Goal: Task Accomplishment & Management: Use online tool/utility

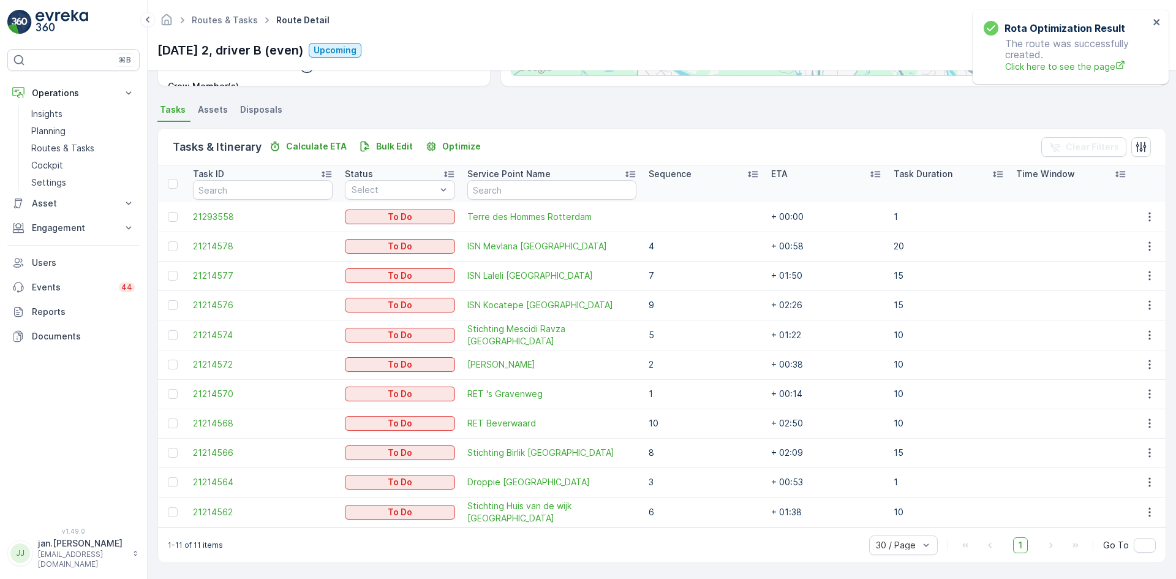
scroll to position [238, 0]
click at [53, 130] on p "Planning" at bounding box center [48, 131] width 34 height 12
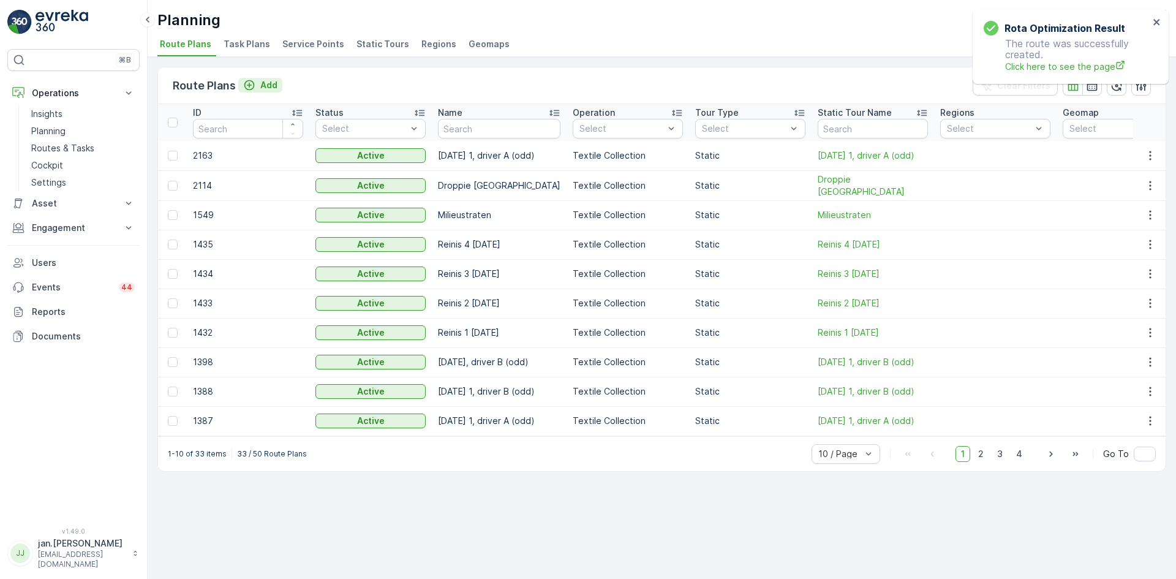
click at [266, 83] on p "Add" at bounding box center [268, 85] width 17 height 12
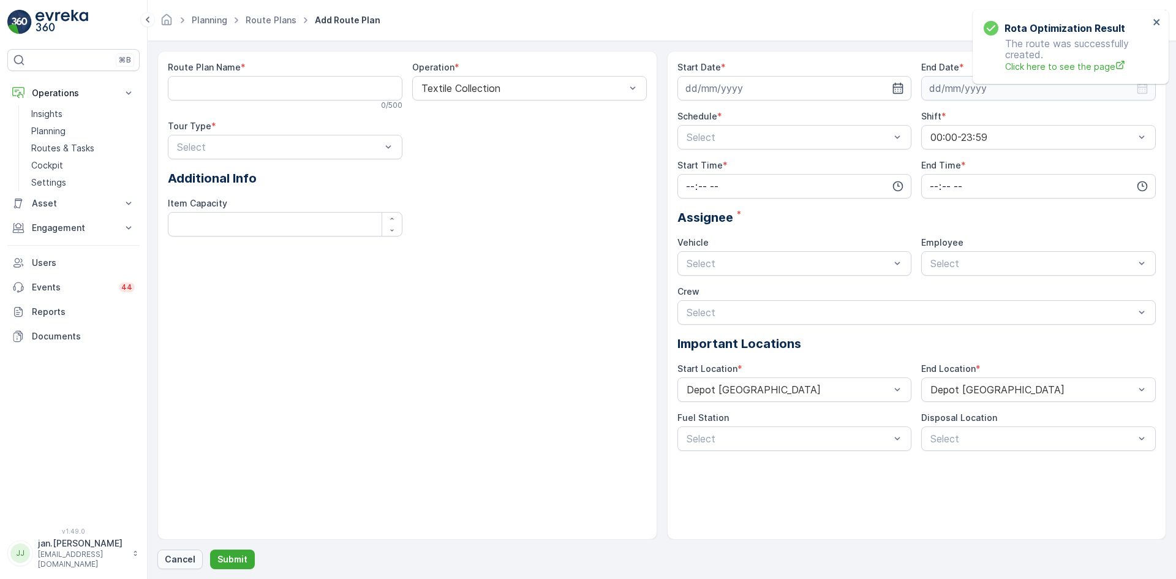
click at [186, 556] on p "Cancel" at bounding box center [180, 559] width 31 height 12
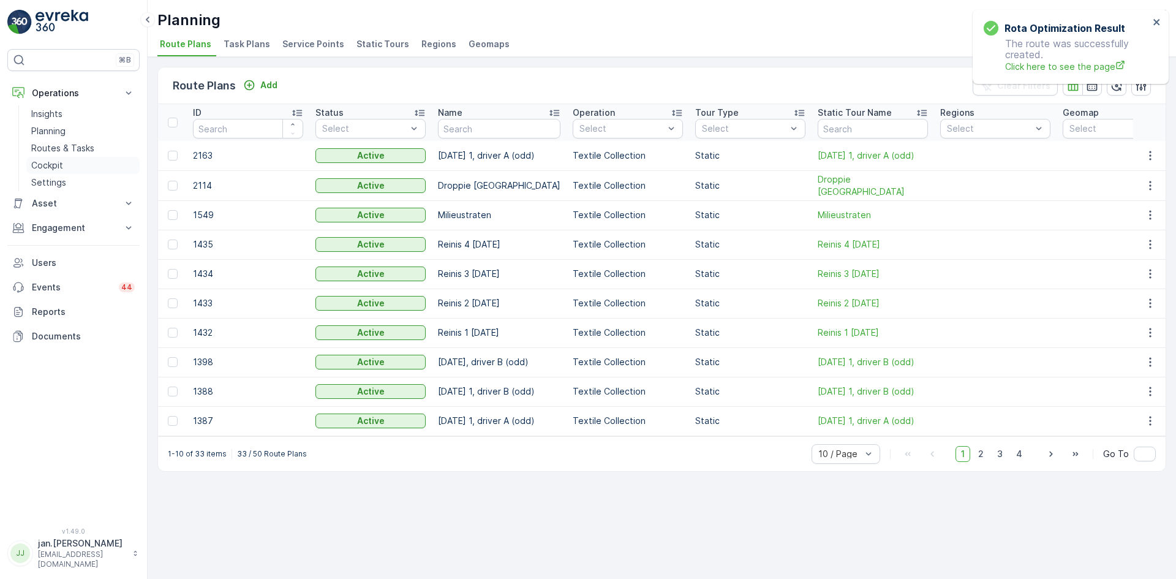
click at [55, 159] on p "Cockpit" at bounding box center [47, 165] width 32 height 12
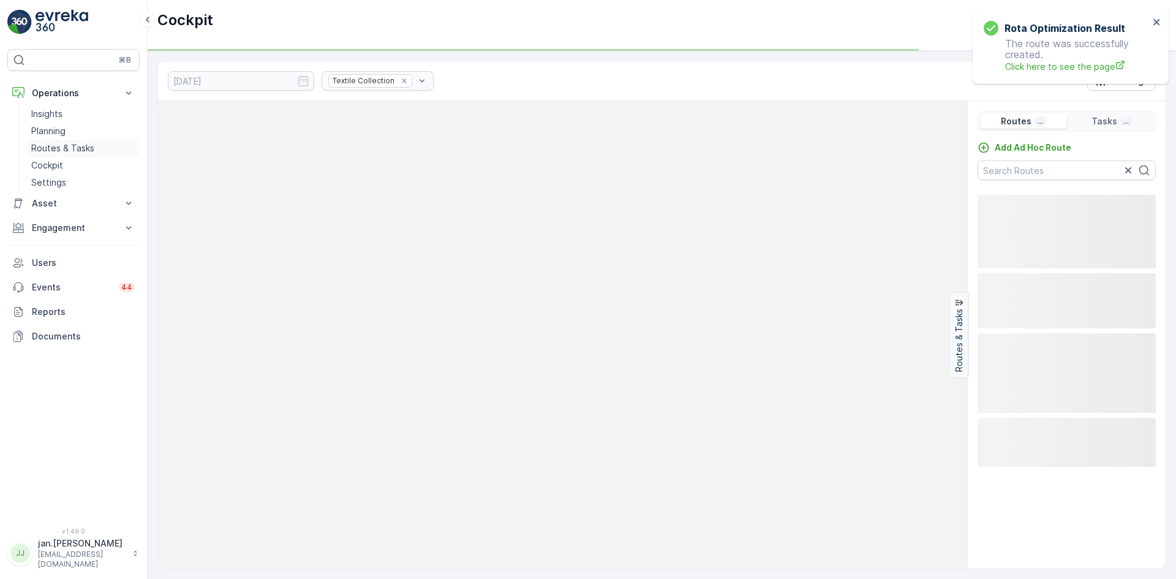
click at [61, 146] on p "Routes & Tasks" at bounding box center [62, 148] width 63 height 12
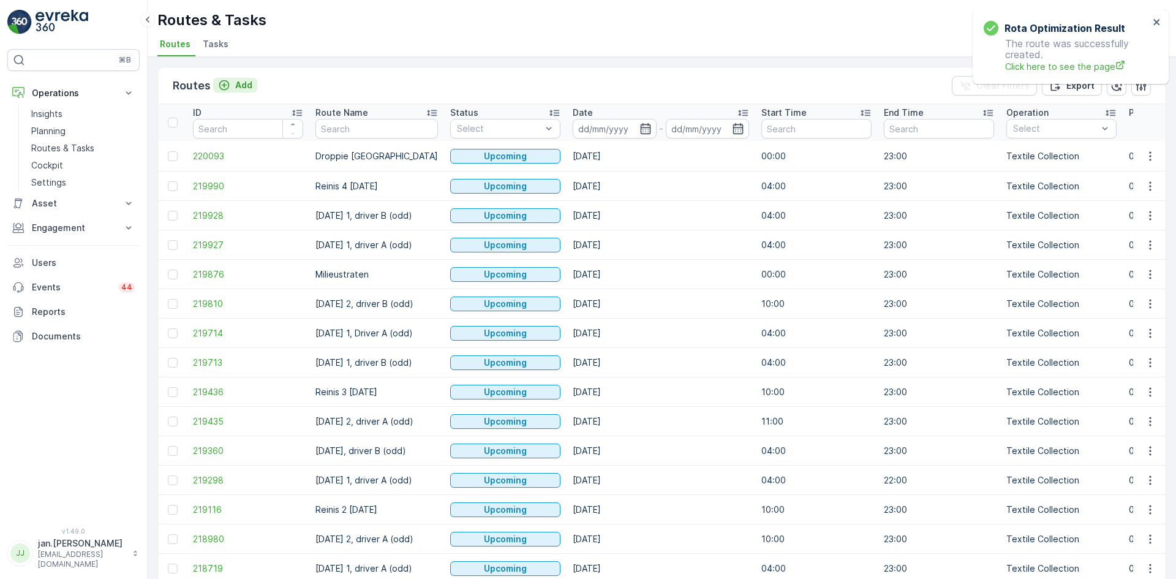
click at [240, 82] on p "Add" at bounding box center [243, 85] width 17 height 12
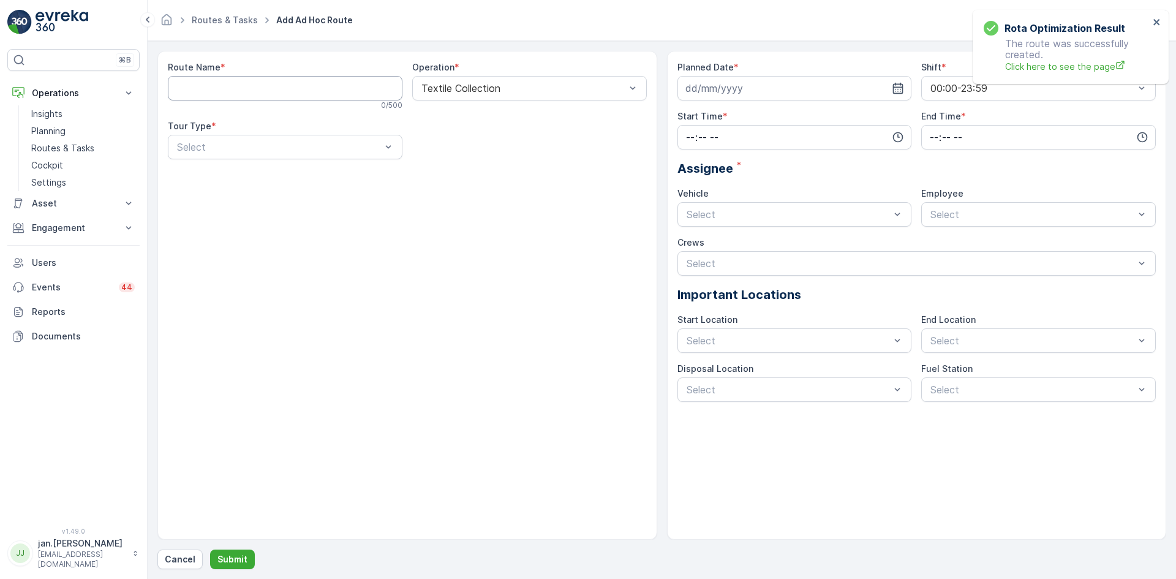
click at [254, 85] on Name "Route Name" at bounding box center [285, 88] width 235 height 25
type Name "Hilmi"
click at [184, 257] on div "Route Name * Hilmi 5 / 500 Operation * Textile Collection Tour Type * Select" at bounding box center [407, 295] width 500 height 489
click at [236, 142] on div at bounding box center [279, 147] width 206 height 11
click at [212, 195] on span "Dynamic" at bounding box center [194, 197] width 39 height 11
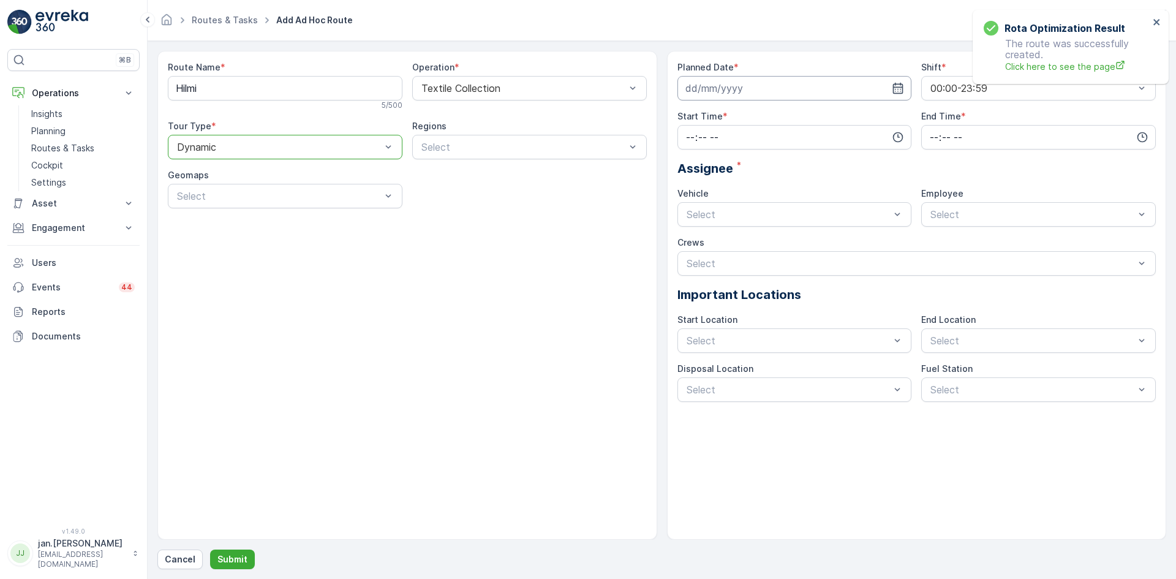
click at [766, 86] on input at bounding box center [795, 88] width 235 height 25
click at [721, 167] on div "1" at bounding box center [721, 166] width 20 height 20
type input "[DATE]"
click at [708, 140] on input "time" at bounding box center [795, 137] width 235 height 25
click at [692, 157] on span "00" at bounding box center [690, 160] width 11 height 12
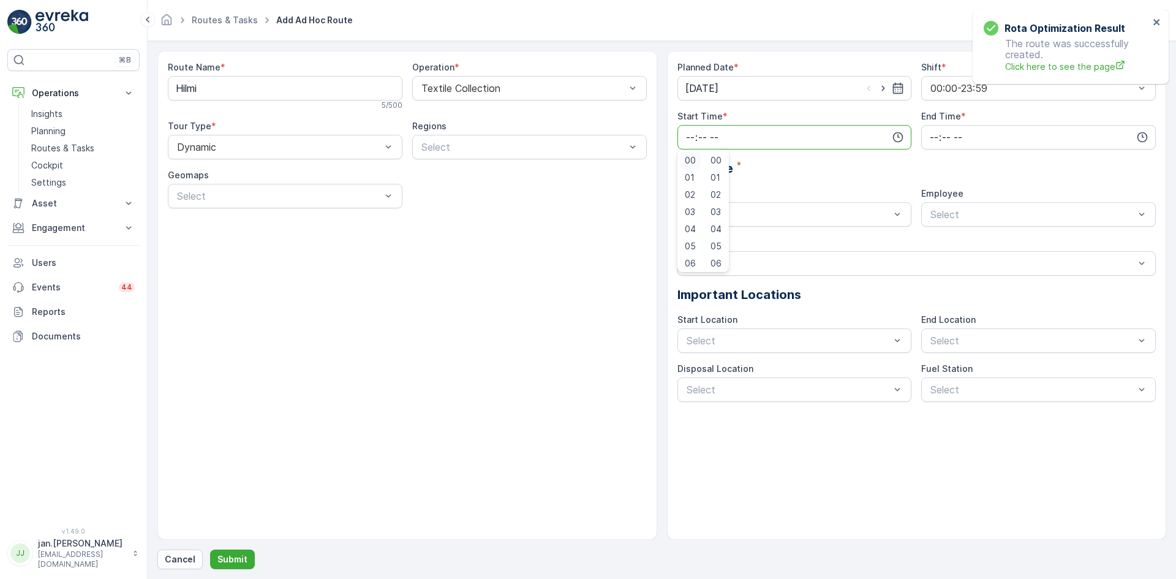
type input "00:00"
click at [931, 138] on input "time" at bounding box center [1038, 137] width 235 height 25
click at [932, 258] on span "23" at bounding box center [934, 261] width 10 height 12
type input "23:00"
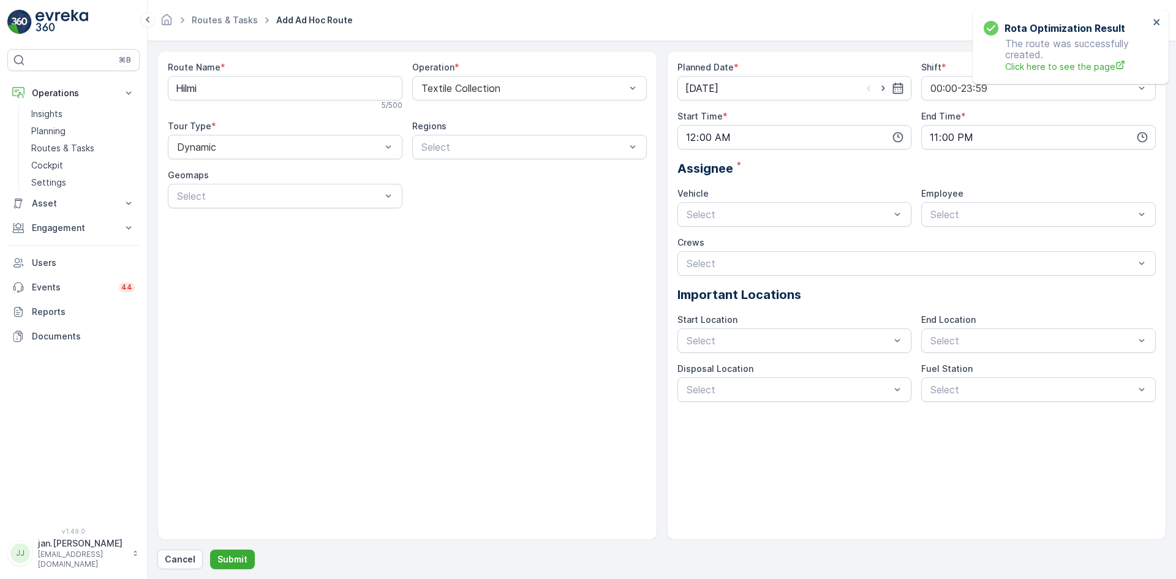
click at [828, 164] on div "Assignee *" at bounding box center [917, 168] width 479 height 18
click at [790, 336] on div at bounding box center [788, 340] width 206 height 11
click at [727, 366] on span "Depot [GEOGRAPHIC_DATA]" at bounding box center [752, 370] width 134 height 11
click at [963, 335] on div at bounding box center [1032, 340] width 206 height 11
click at [949, 365] on span "Depot [GEOGRAPHIC_DATA]" at bounding box center [996, 370] width 134 height 11
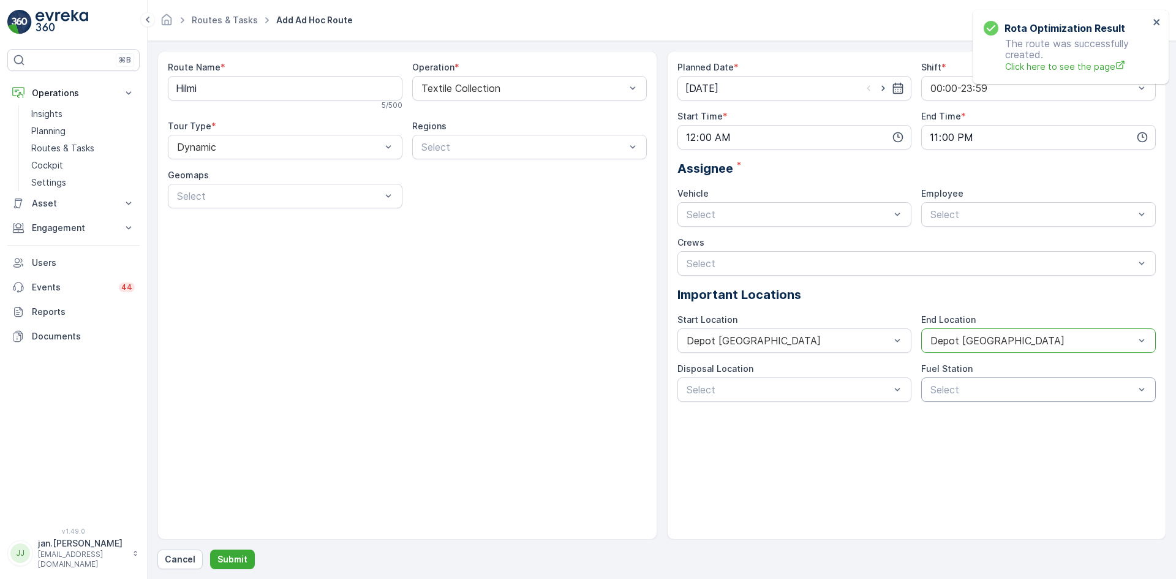
click at [955, 389] on div at bounding box center [1032, 389] width 206 height 11
drag, startPoint x: 774, startPoint y: 407, endPoint x: 766, endPoint y: 398, distance: 12.1
click at [773, 406] on div "Planned Date * [DATE] Shift * 00:00-23:59 Start Time * 00:00 End Time * 23:00 A…" at bounding box center [917, 295] width 500 height 489
click at [738, 435] on span "Disposal Ridderkerk" at bounding box center [729, 440] width 89 height 11
click at [233, 555] on p "Submit" at bounding box center [232, 559] width 30 height 12
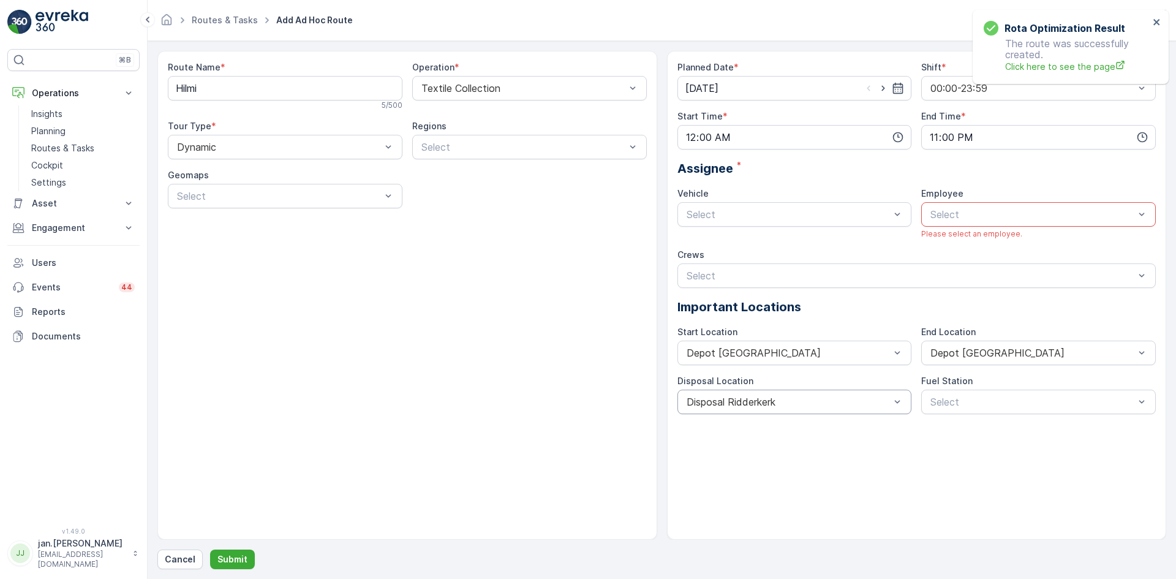
click at [959, 215] on div at bounding box center [1032, 214] width 206 height 11
click at [945, 246] on span "Driver H" at bounding box center [947, 244] width 37 height 11
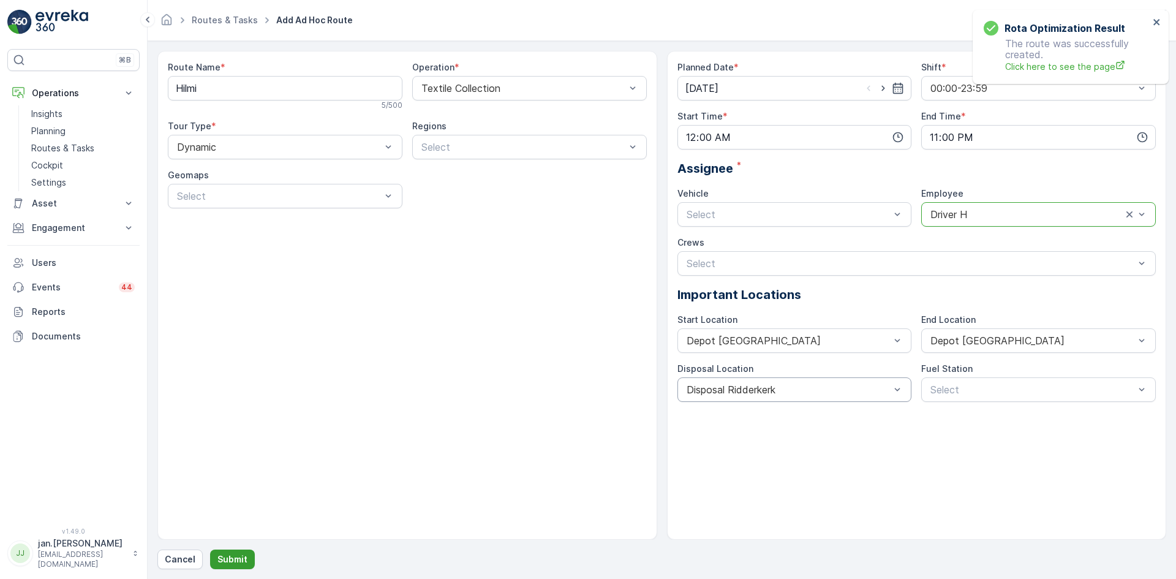
click at [232, 552] on button "Submit" at bounding box center [232, 559] width 45 height 20
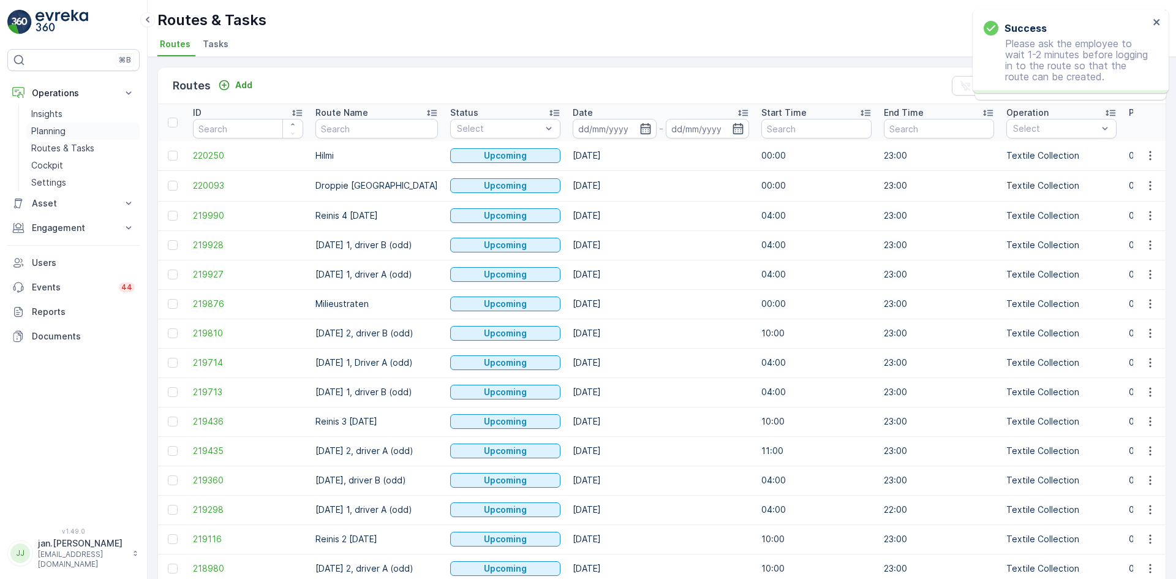
click at [42, 132] on p "Planning" at bounding box center [48, 131] width 34 height 12
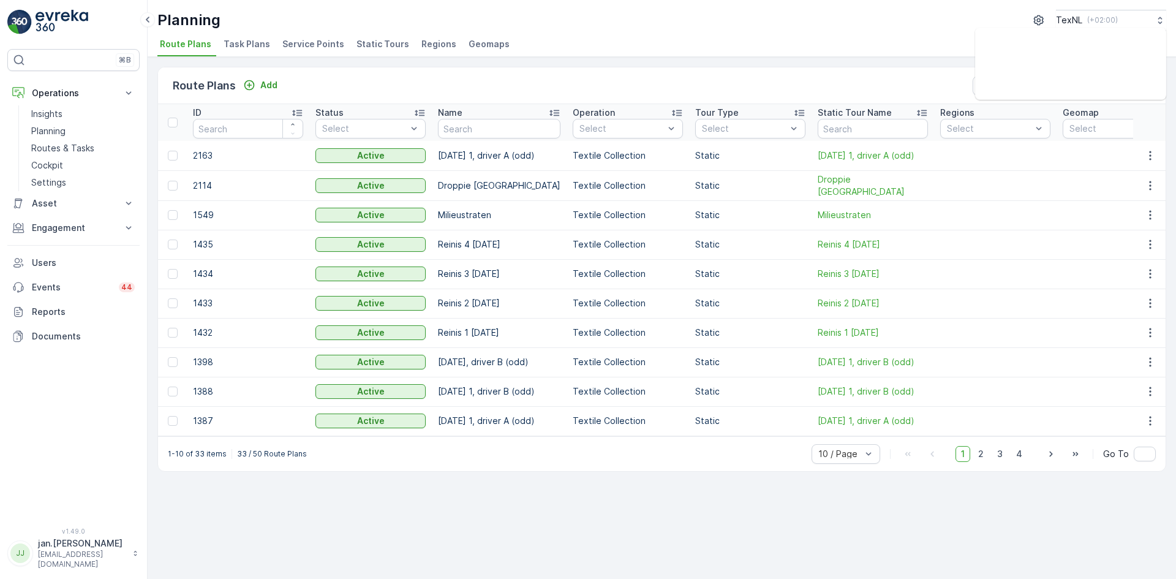
click at [303, 45] on span "Service Points" at bounding box center [313, 44] width 62 height 12
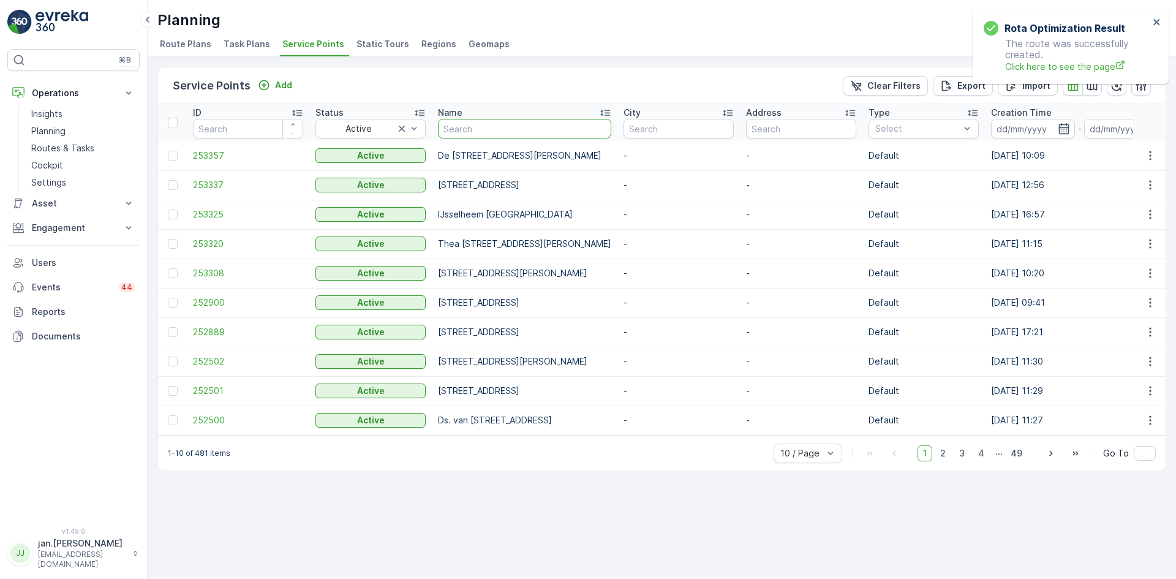
click at [482, 129] on input "text" at bounding box center [524, 129] width 173 height 20
type input "bos"
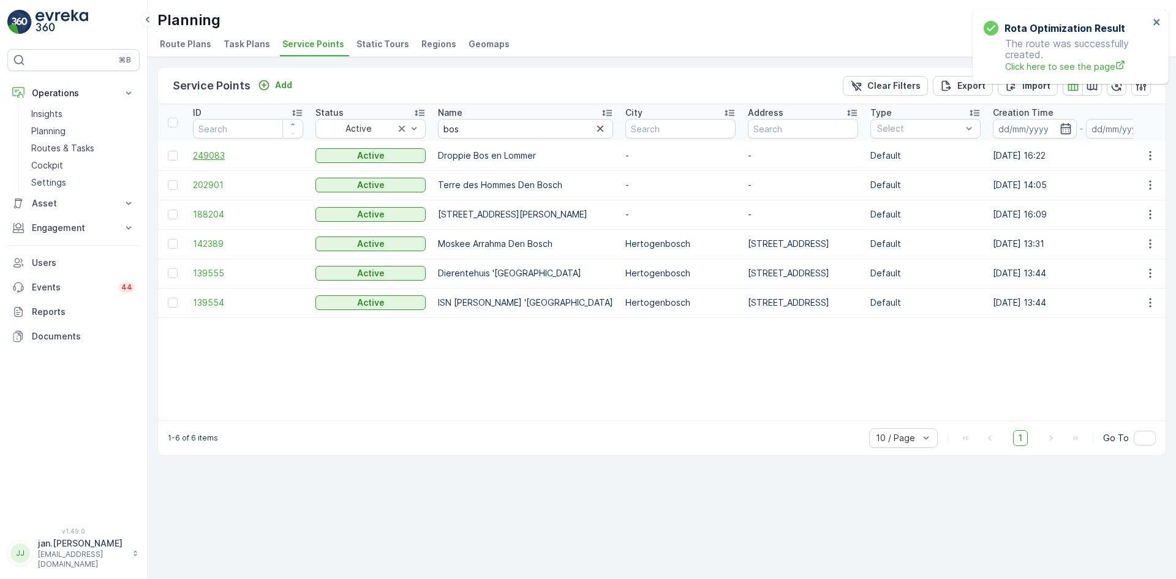
click at [216, 149] on span "249083" at bounding box center [248, 155] width 110 height 12
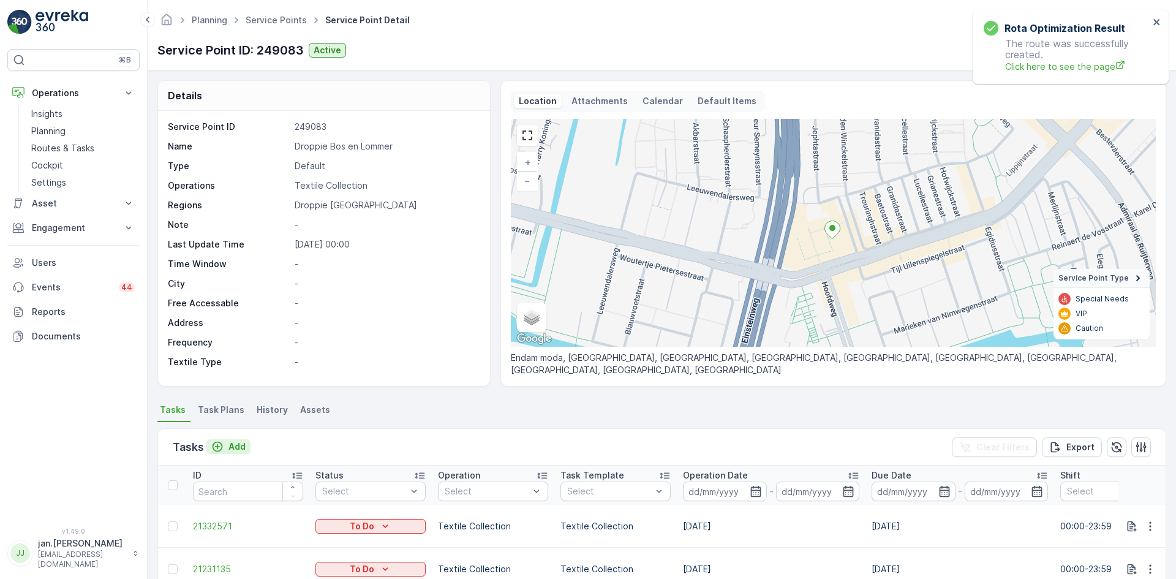
click at [233, 448] on p "Add" at bounding box center [236, 446] width 17 height 12
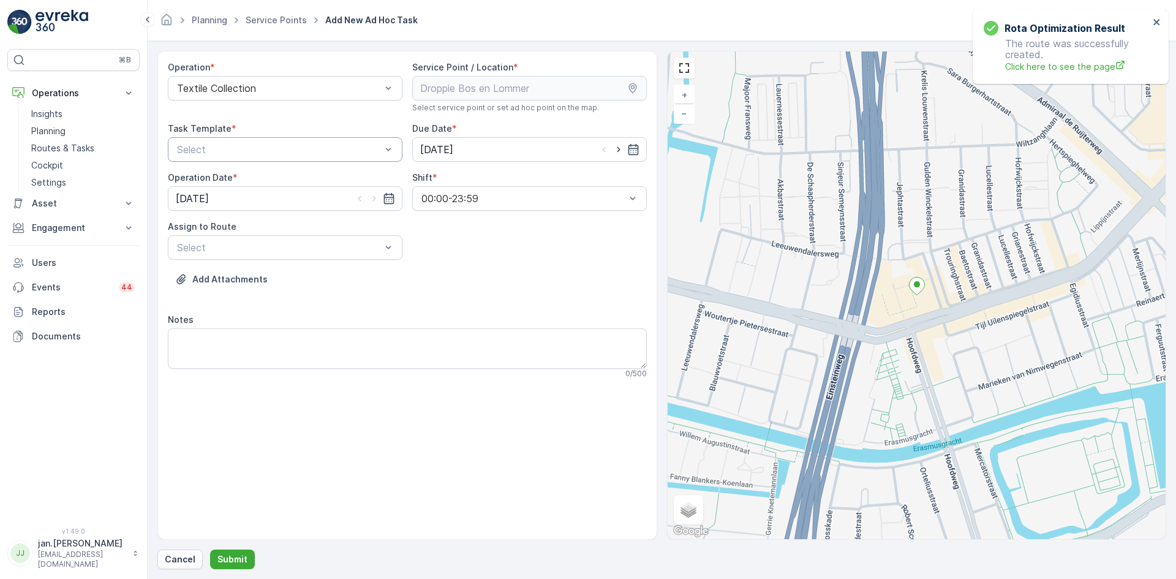
click at [279, 148] on div at bounding box center [279, 149] width 206 height 11
click at [228, 197] on span "Textile Collection" at bounding box center [214, 200] width 79 height 11
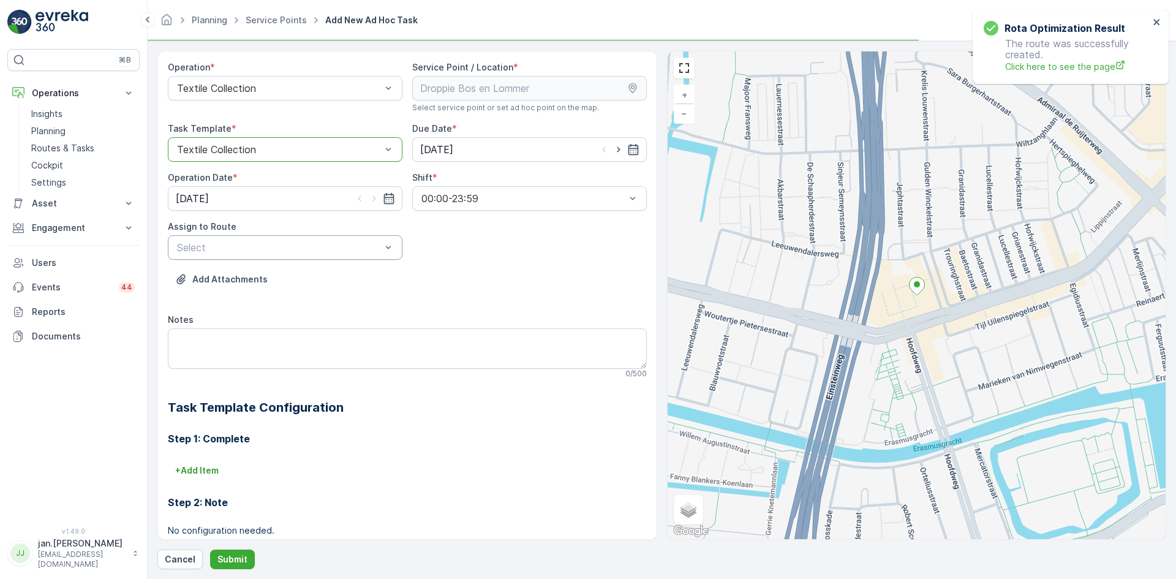
click at [273, 243] on div at bounding box center [279, 247] width 206 height 11
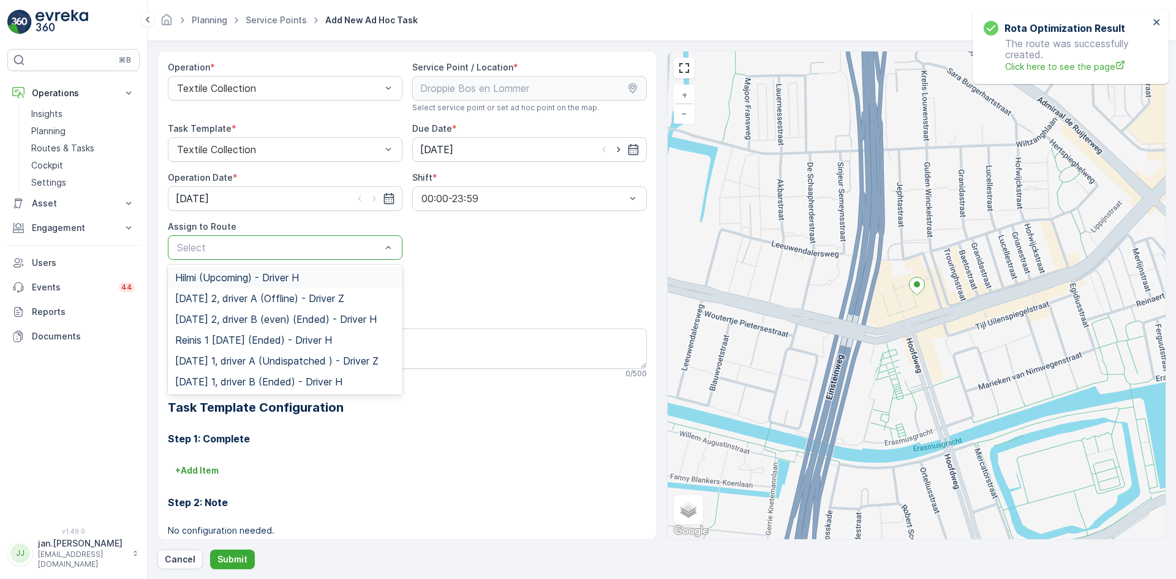
click at [238, 279] on span "Hilmi (Upcoming) - Driver H" at bounding box center [237, 277] width 124 height 11
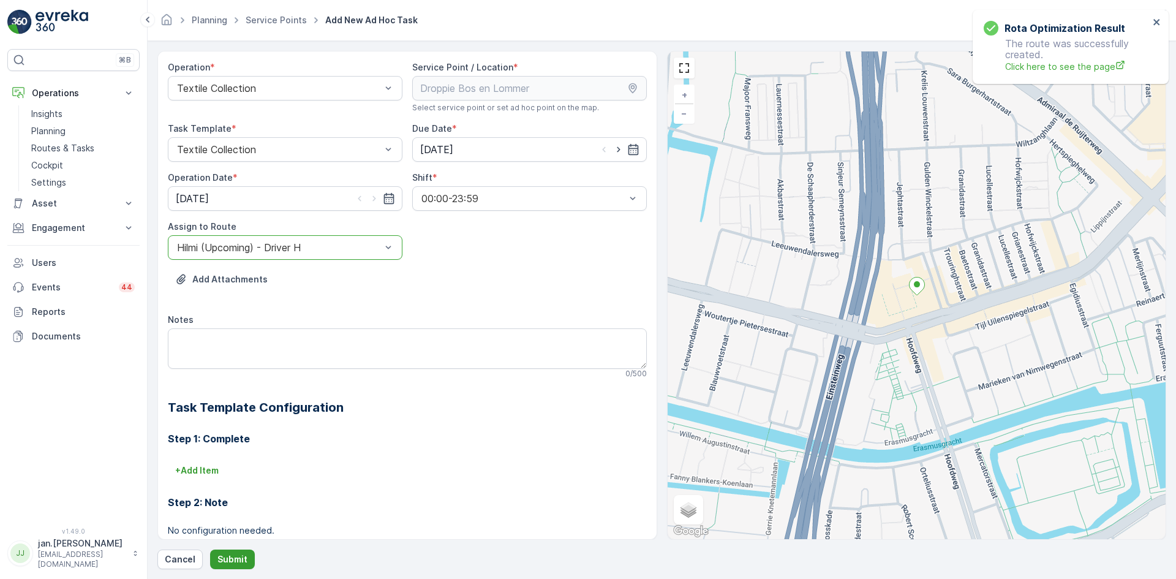
click at [230, 559] on p "Submit" at bounding box center [232, 559] width 30 height 12
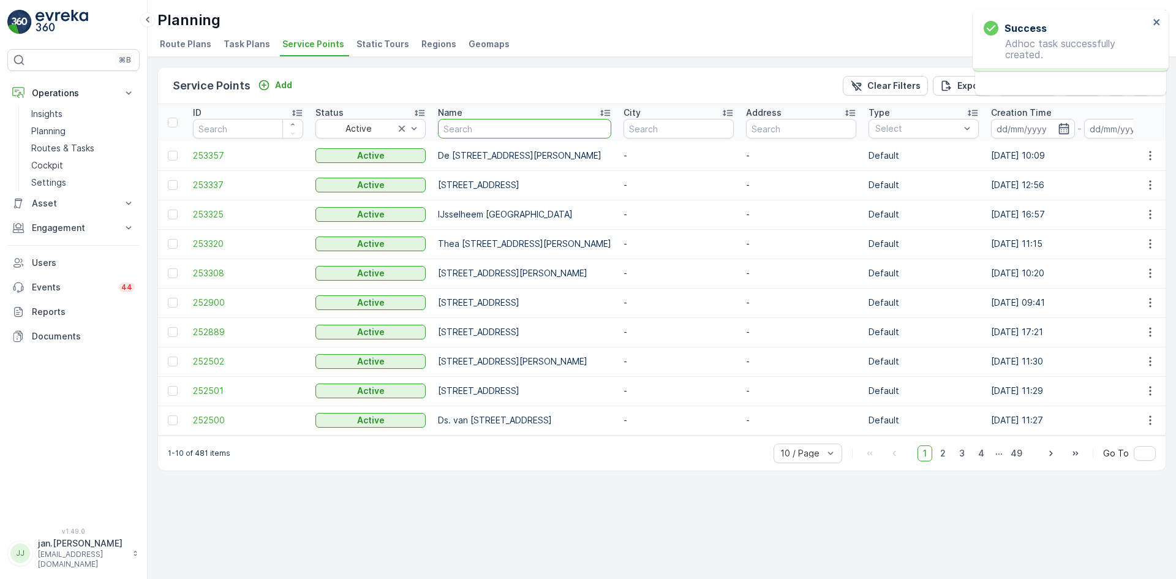
click at [502, 130] on input "text" at bounding box center [524, 129] width 173 height 20
type input "[PERSON_NAME]"
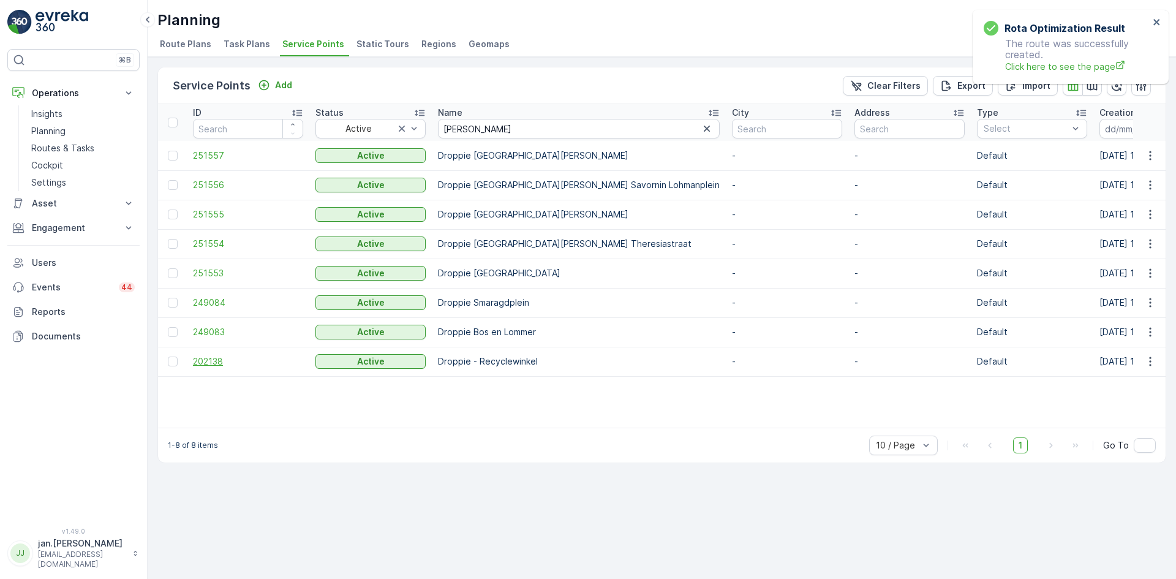
click at [198, 362] on span "202138" at bounding box center [248, 361] width 110 height 12
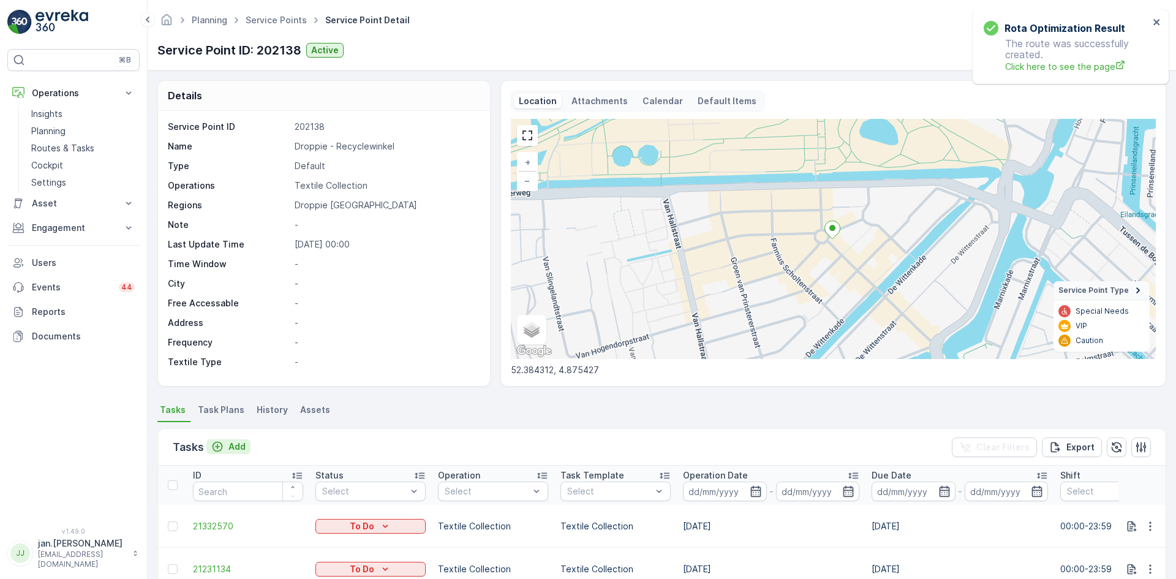
click at [245, 443] on p "Add" at bounding box center [236, 446] width 17 height 12
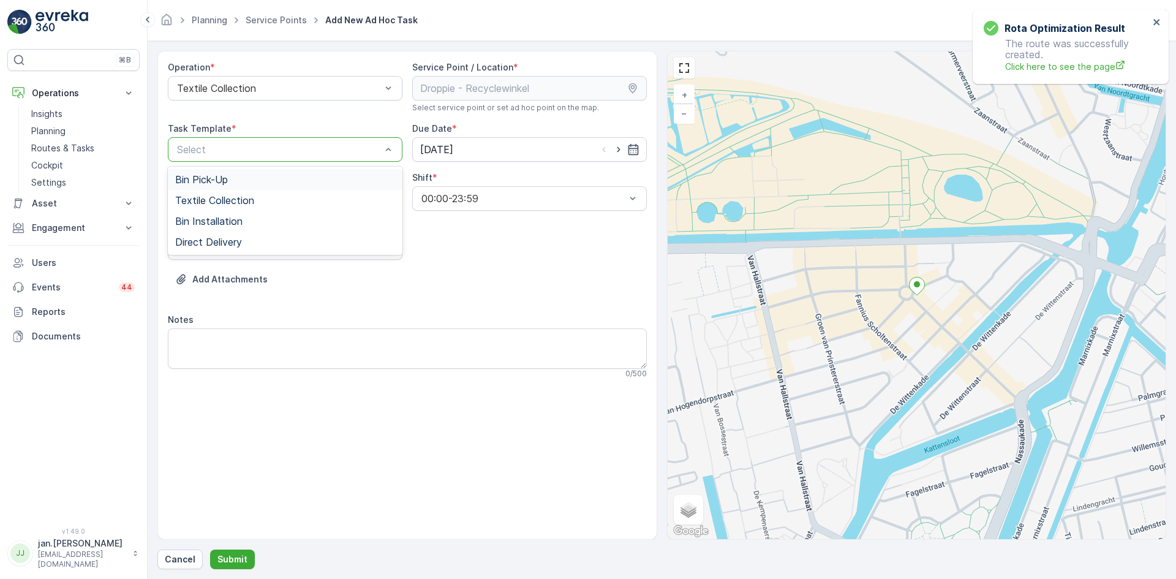
click at [289, 146] on div at bounding box center [279, 149] width 206 height 11
click at [228, 201] on span "Textile Collection" at bounding box center [214, 200] width 79 height 11
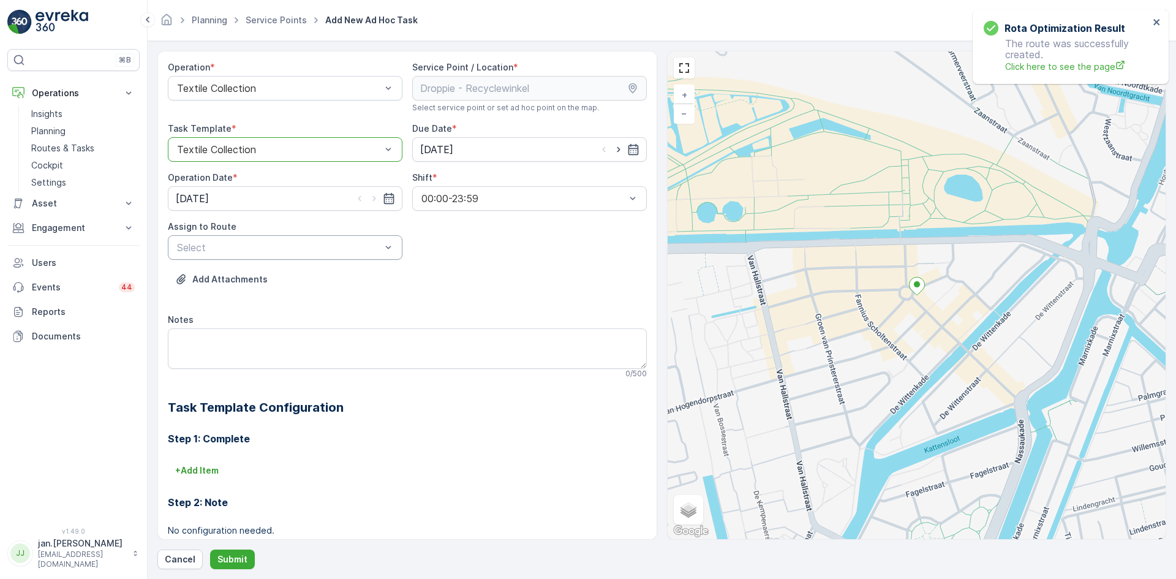
click at [257, 252] on div at bounding box center [279, 247] width 206 height 11
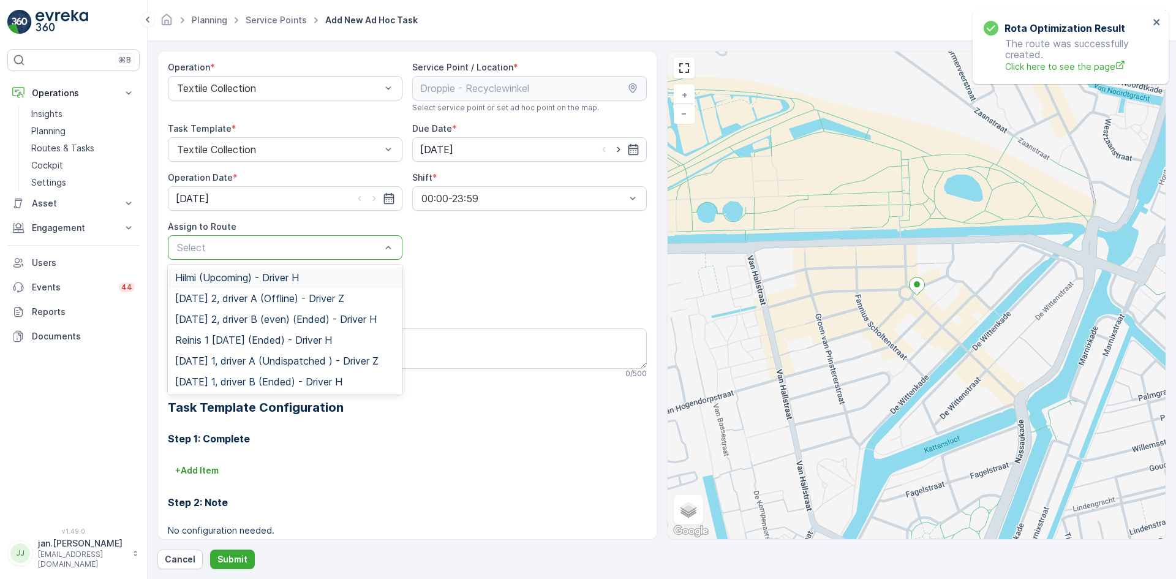
drag, startPoint x: 244, startPoint y: 277, endPoint x: 247, endPoint y: 303, distance: 25.9
click at [244, 276] on span "Hilmi (Upcoming) - Driver H" at bounding box center [237, 277] width 124 height 11
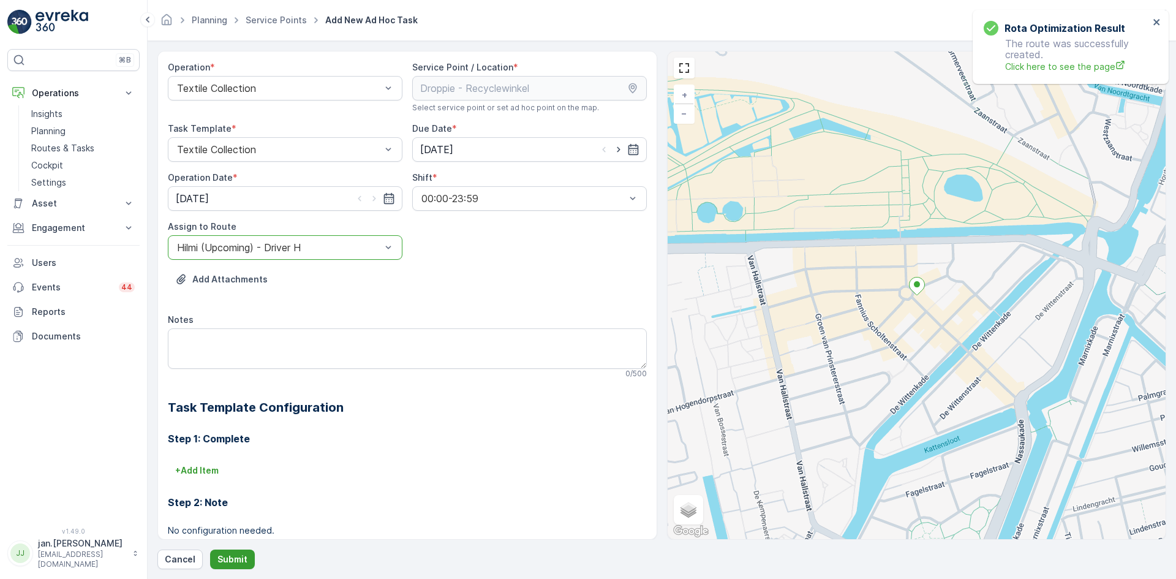
click at [222, 552] on button "Submit" at bounding box center [232, 559] width 45 height 20
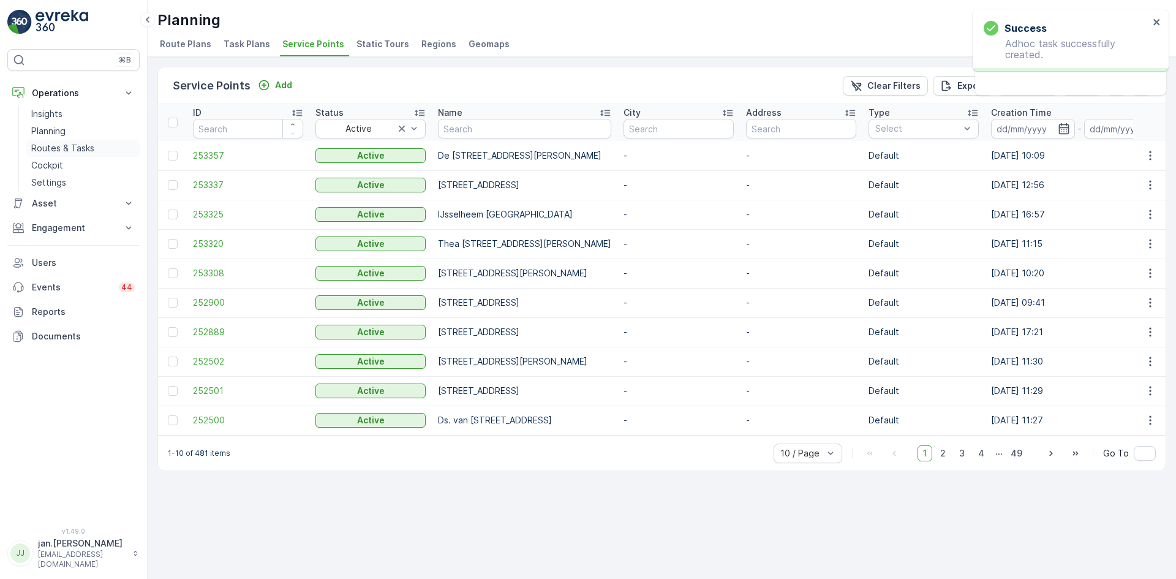
click at [61, 146] on p "Routes & Tasks" at bounding box center [62, 148] width 63 height 12
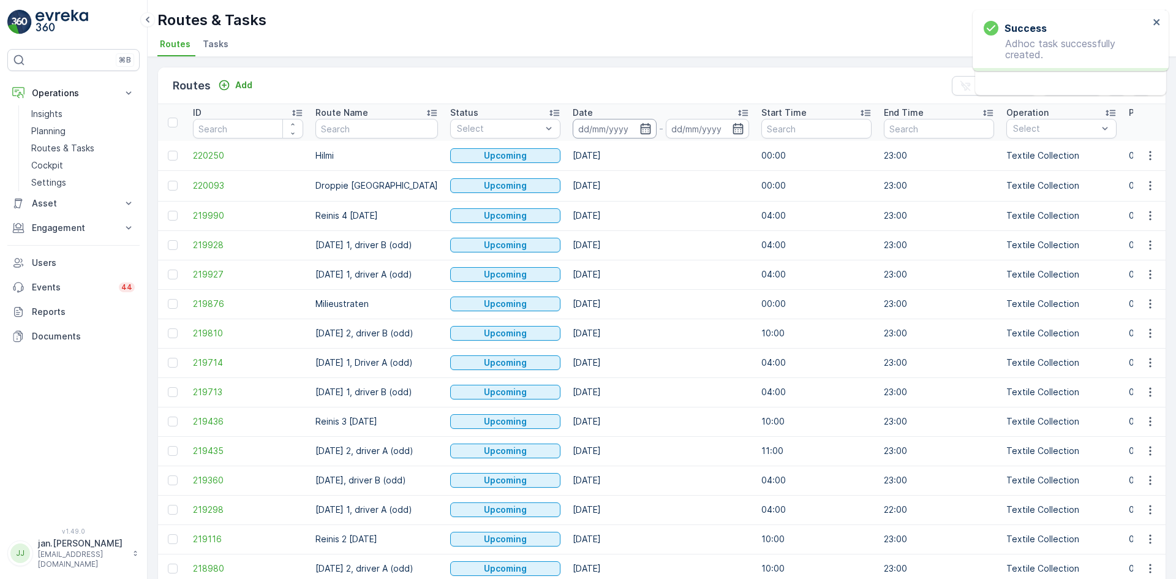
click at [599, 127] on input at bounding box center [615, 129] width 84 height 20
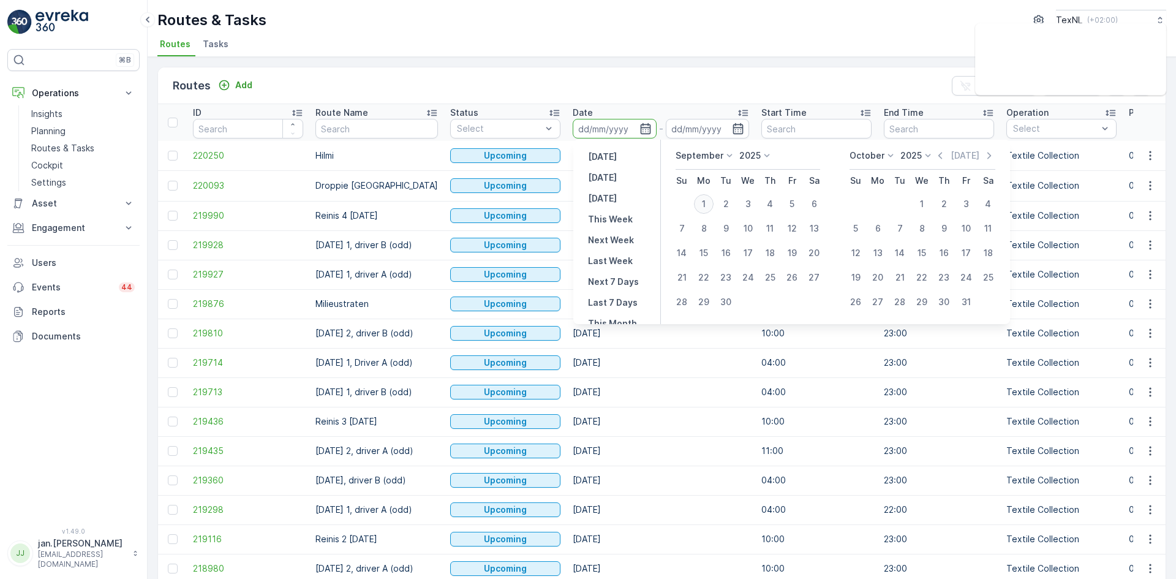
click at [709, 198] on div "1" at bounding box center [704, 204] width 20 height 20
type input "[DATE]"
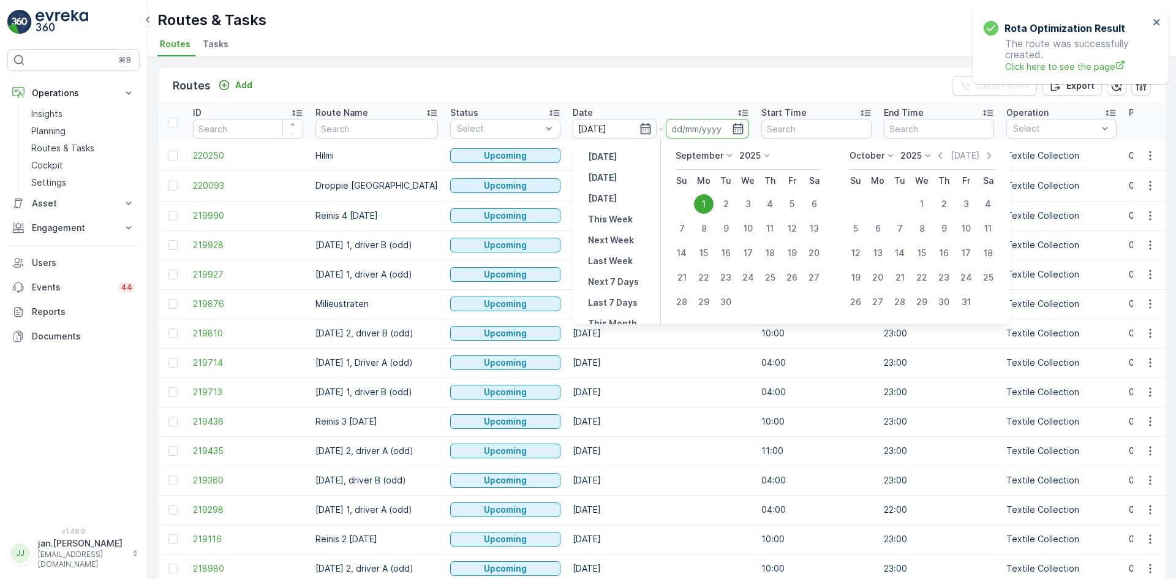
click at [709, 198] on div "1" at bounding box center [704, 204] width 20 height 20
type input "[DATE]"
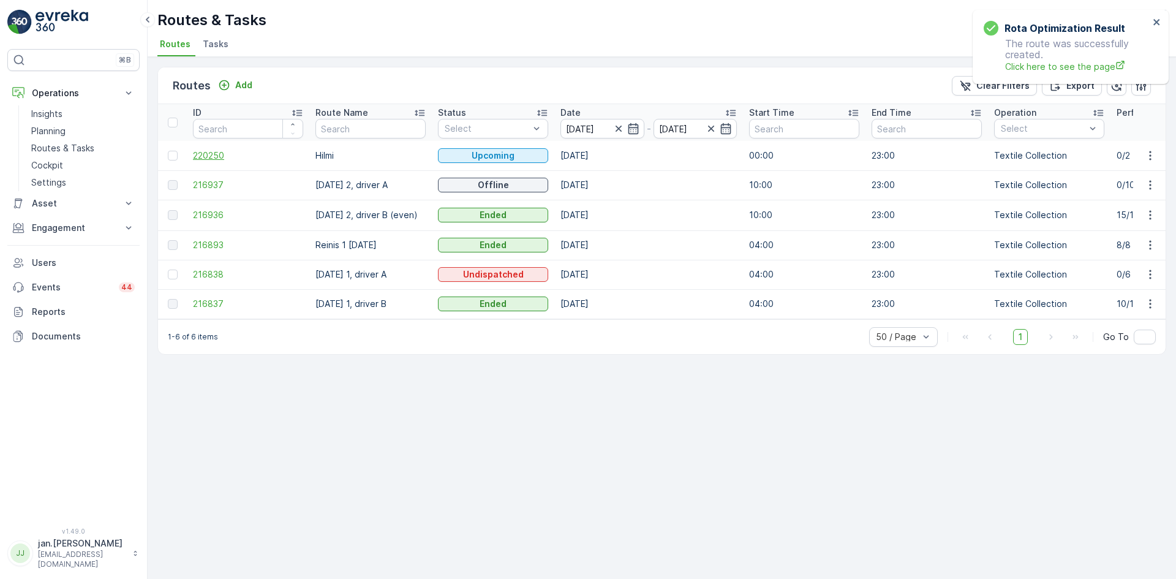
click at [199, 157] on span "220250" at bounding box center [248, 155] width 110 height 12
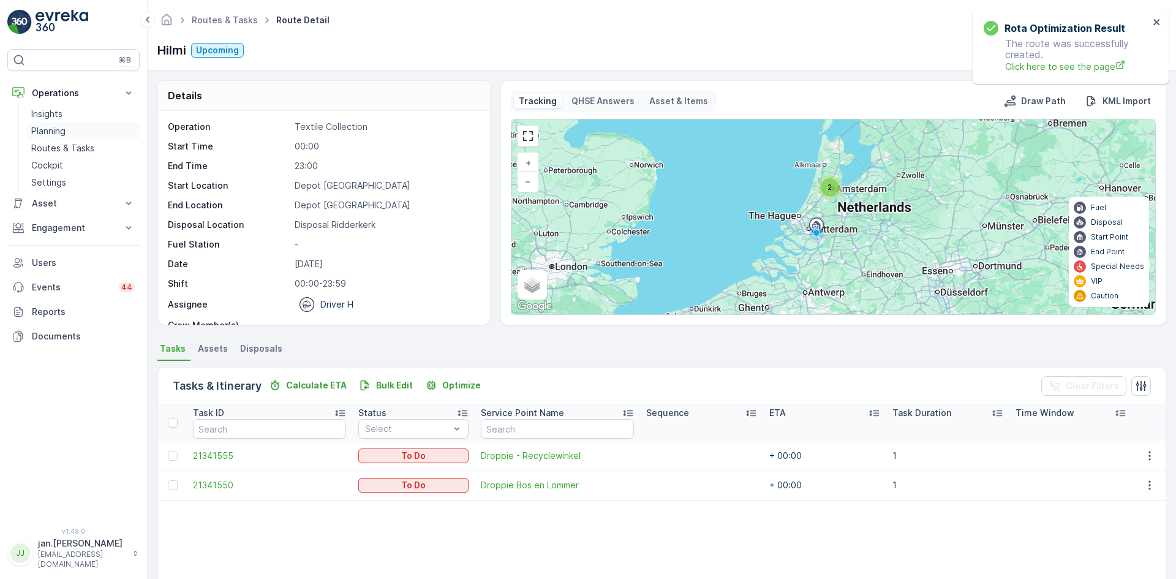
click at [51, 127] on p "Planning" at bounding box center [48, 131] width 34 height 12
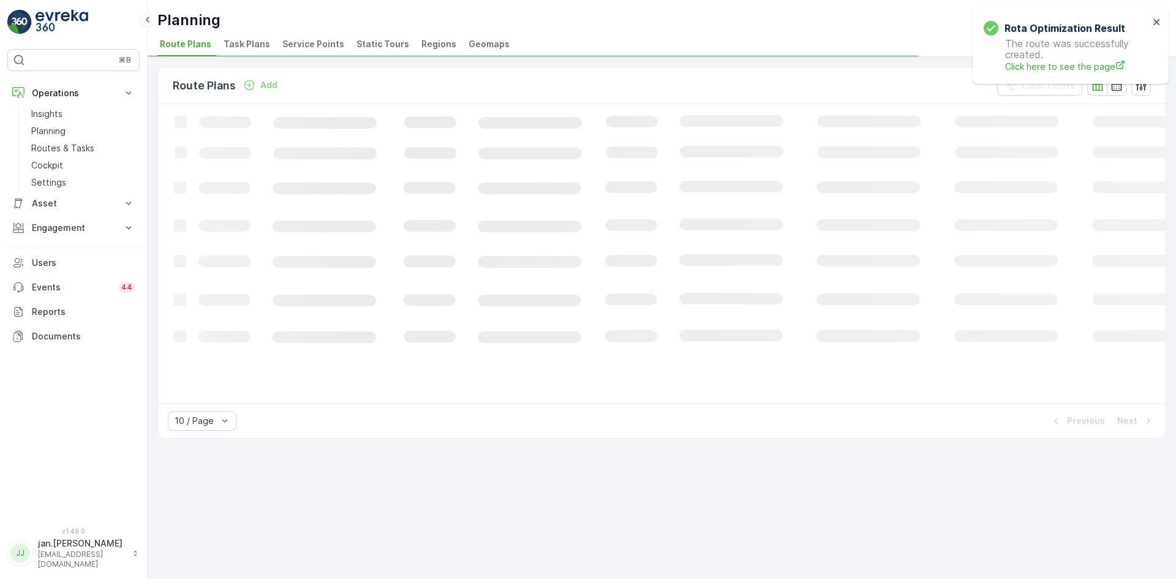
click at [309, 41] on span "Service Points" at bounding box center [313, 44] width 62 height 12
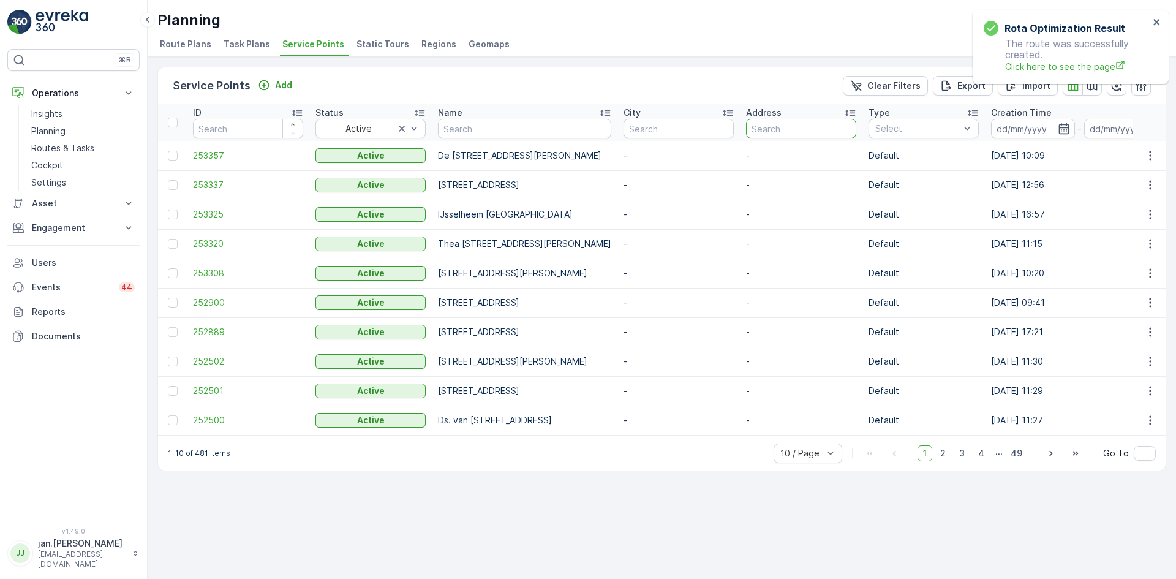
click at [832, 132] on input "text" at bounding box center [801, 129] width 110 height 20
type input "stadh"
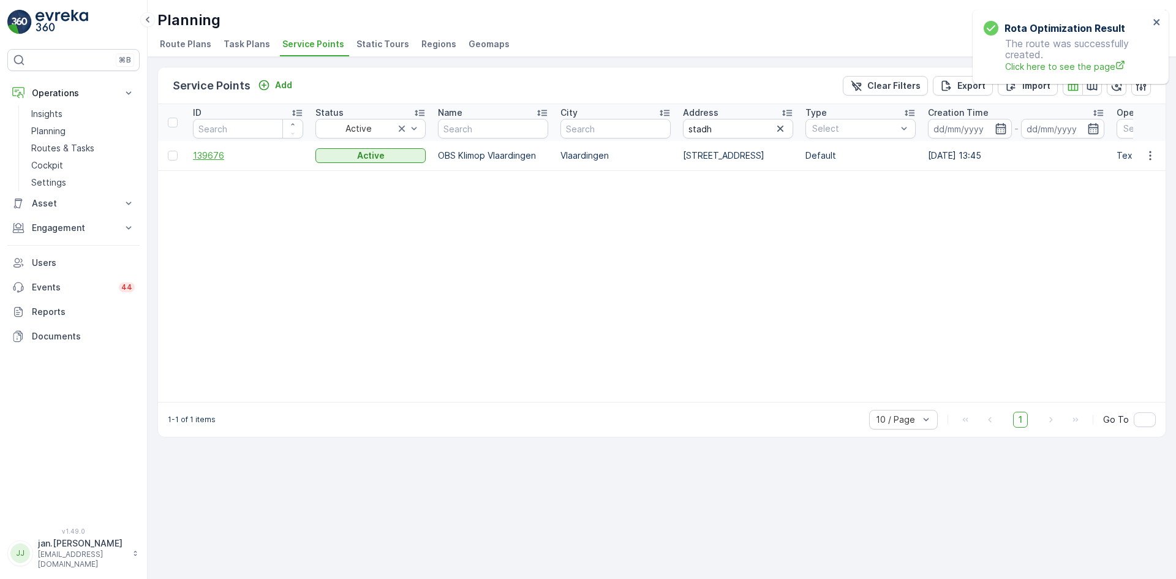
click at [197, 155] on span "139676" at bounding box center [248, 155] width 110 height 12
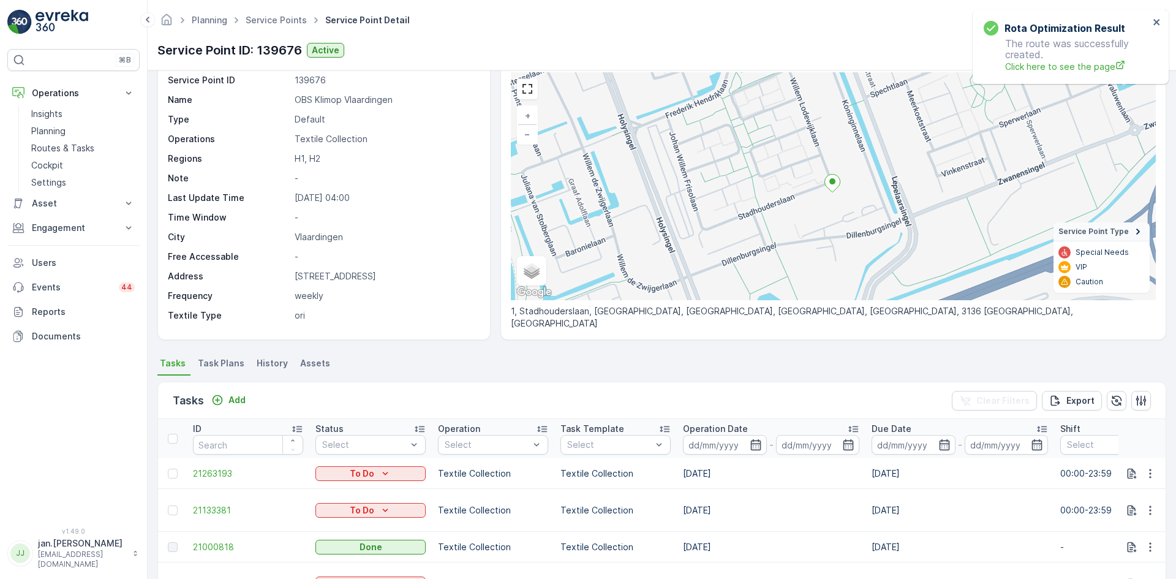
scroll to position [61, 0]
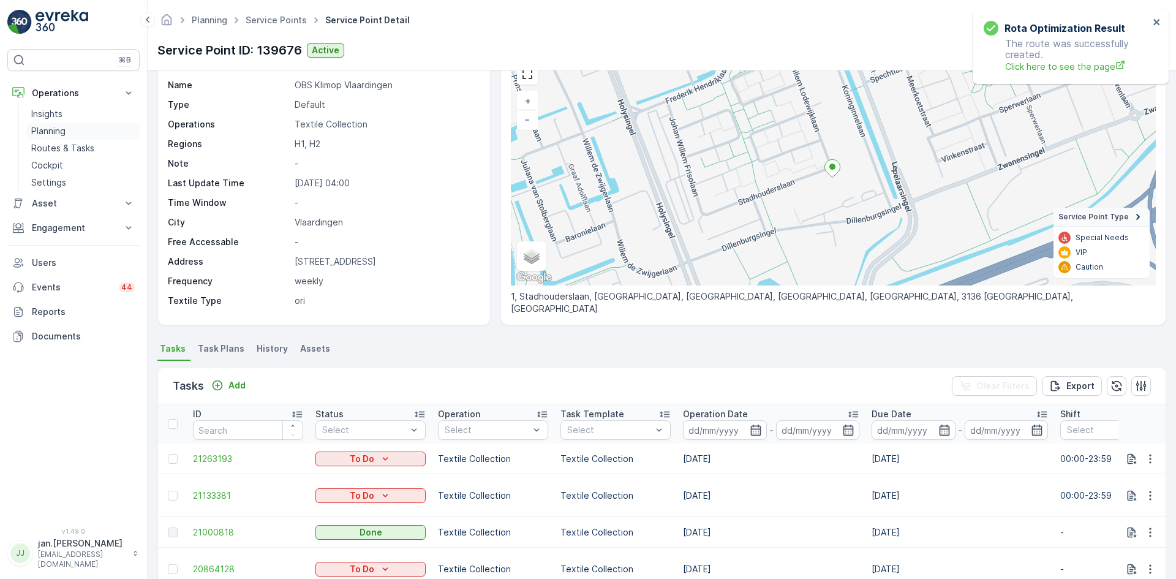
click at [55, 131] on p "Planning" at bounding box center [48, 131] width 34 height 12
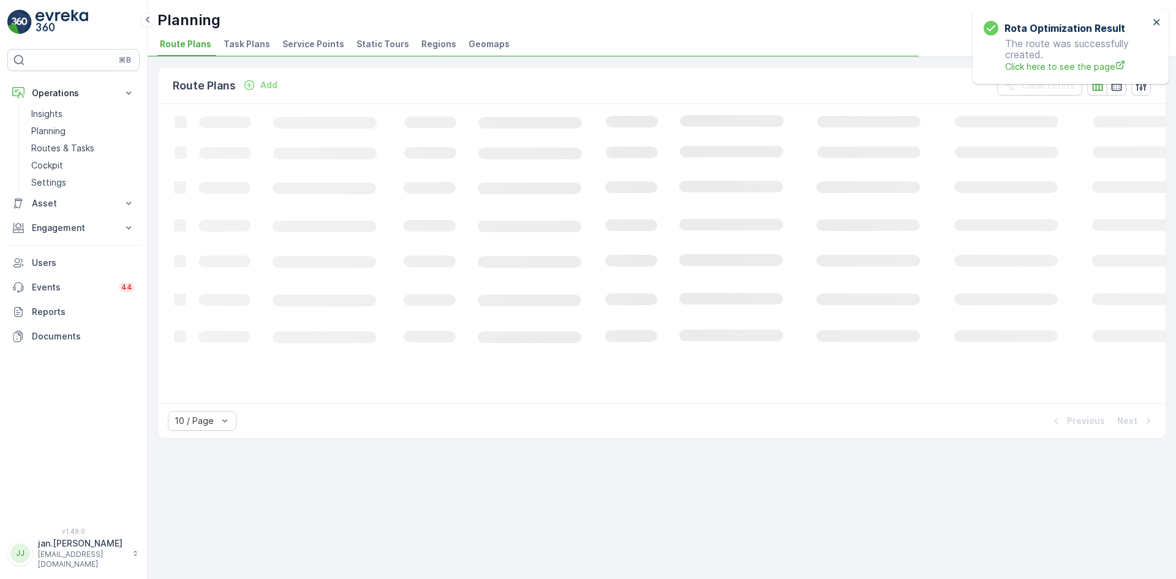
click at [309, 47] on span "Service Points" at bounding box center [313, 44] width 62 height 12
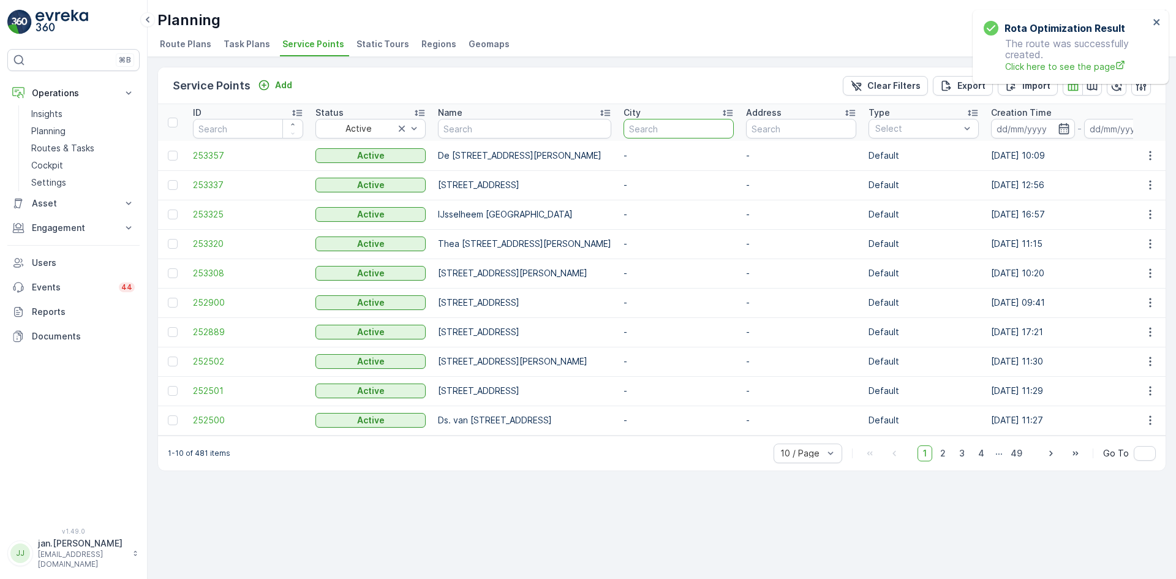
click at [731, 134] on input "text" at bounding box center [679, 129] width 110 height 20
type input "[PERSON_NAME]"
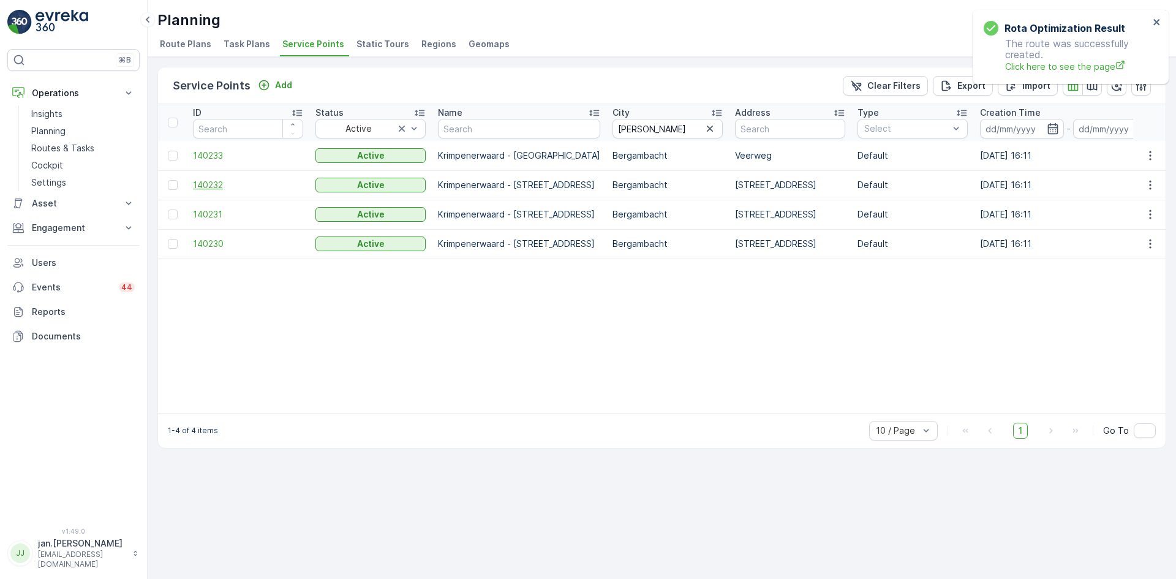
click at [230, 179] on span "140232" at bounding box center [248, 185] width 110 height 12
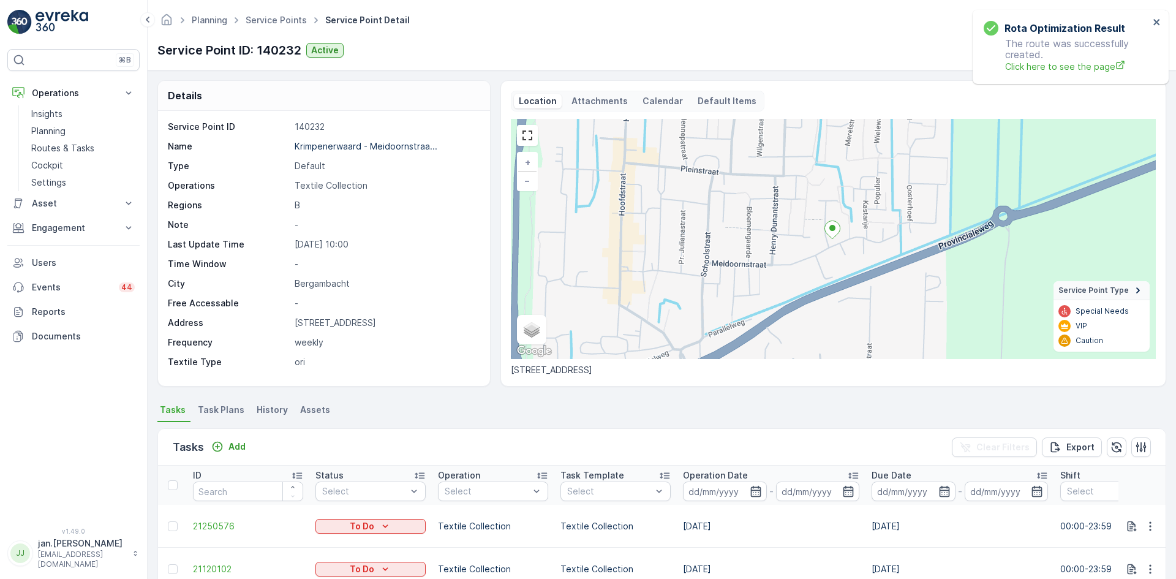
scroll to position [61, 0]
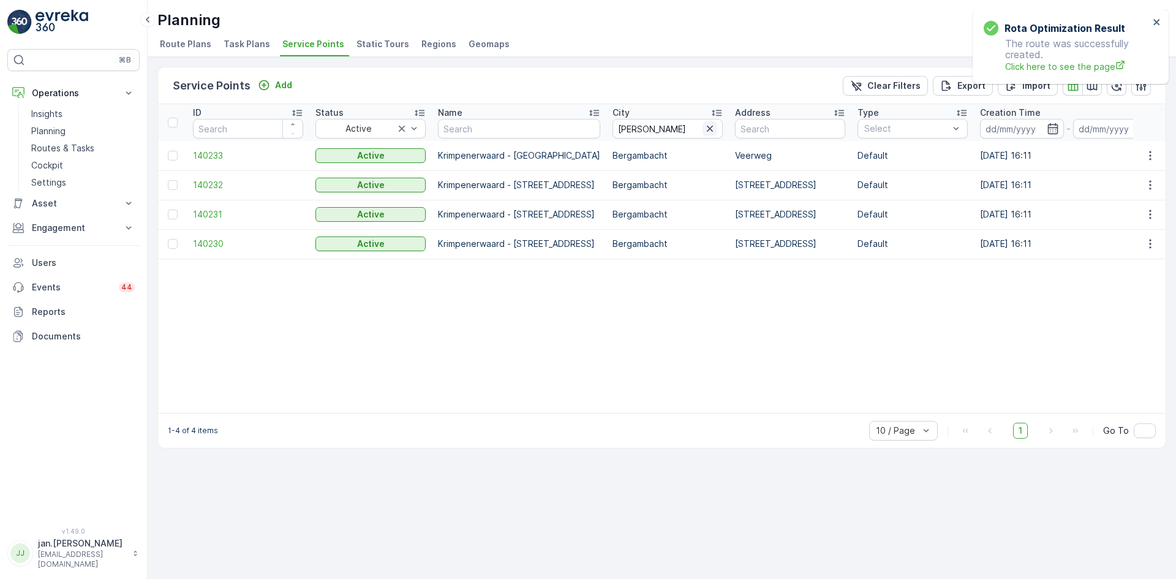
click at [712, 131] on icon "button" at bounding box center [710, 129] width 12 height 12
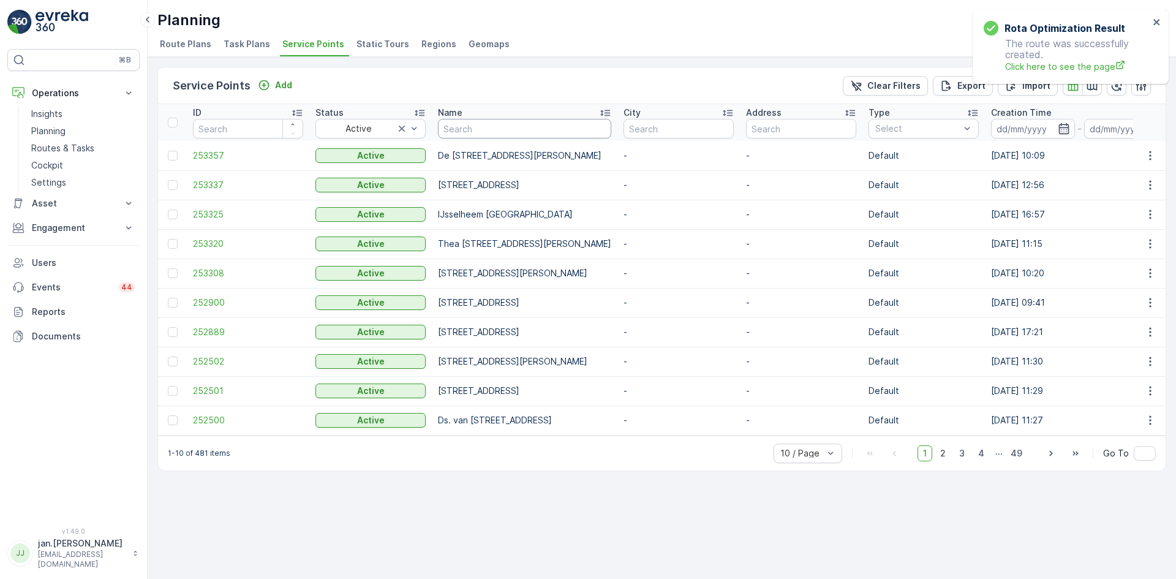
click at [490, 133] on input "text" at bounding box center [524, 129] width 173 height 20
type input "konin"
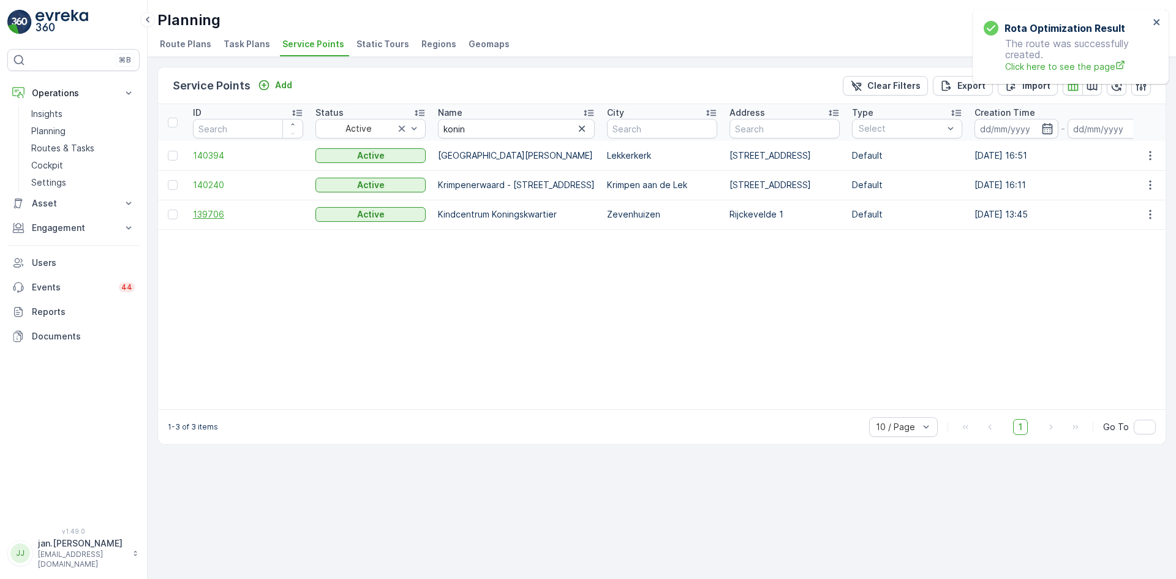
click at [228, 213] on span "139706" at bounding box center [248, 214] width 110 height 12
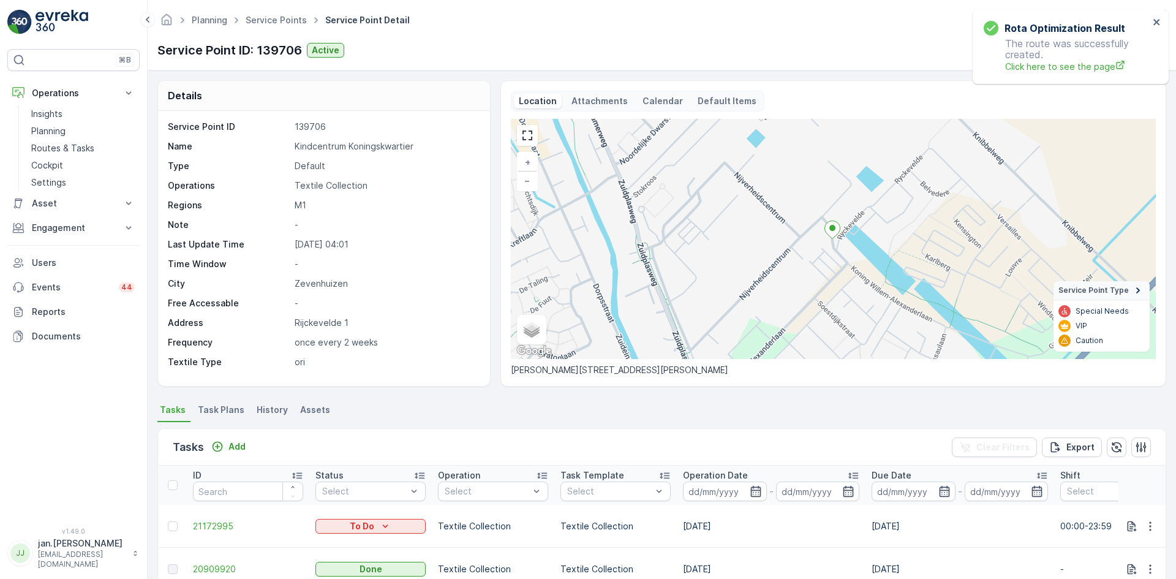
scroll to position [123, 0]
